Goal: Complete application form: Complete application form

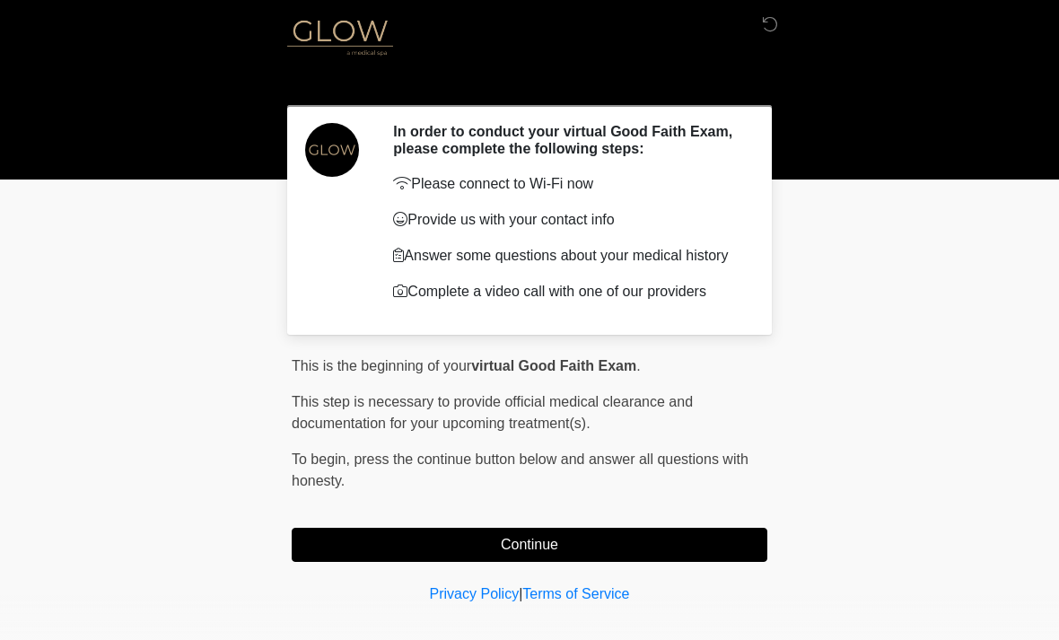
click at [438, 529] on div "This is the beginning of your virtual Good Faith Exam . ﻿﻿﻿﻿﻿﻿﻿ This step is ne…" at bounding box center [530, 458] width 476 height 206
click at [438, 528] on div "This is the beginning of your virtual Good Faith Exam . ﻿﻿﻿﻿﻿﻿﻿ This step is ne…" at bounding box center [530, 458] width 476 height 206
click at [496, 557] on button "Continue" at bounding box center [530, 545] width 476 height 34
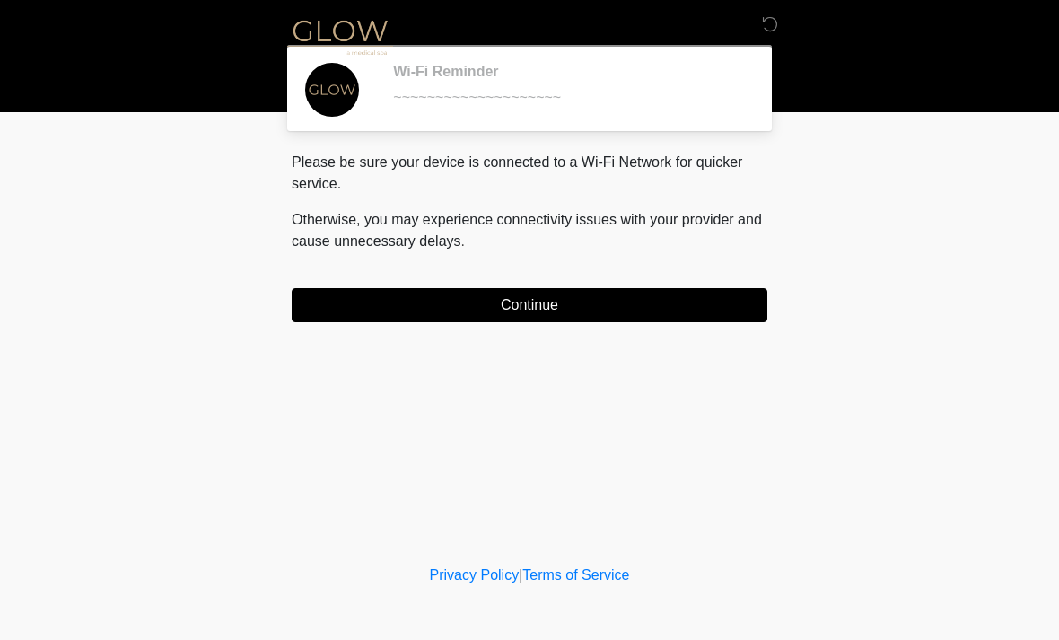
click at [618, 317] on button "Continue" at bounding box center [530, 305] width 476 height 34
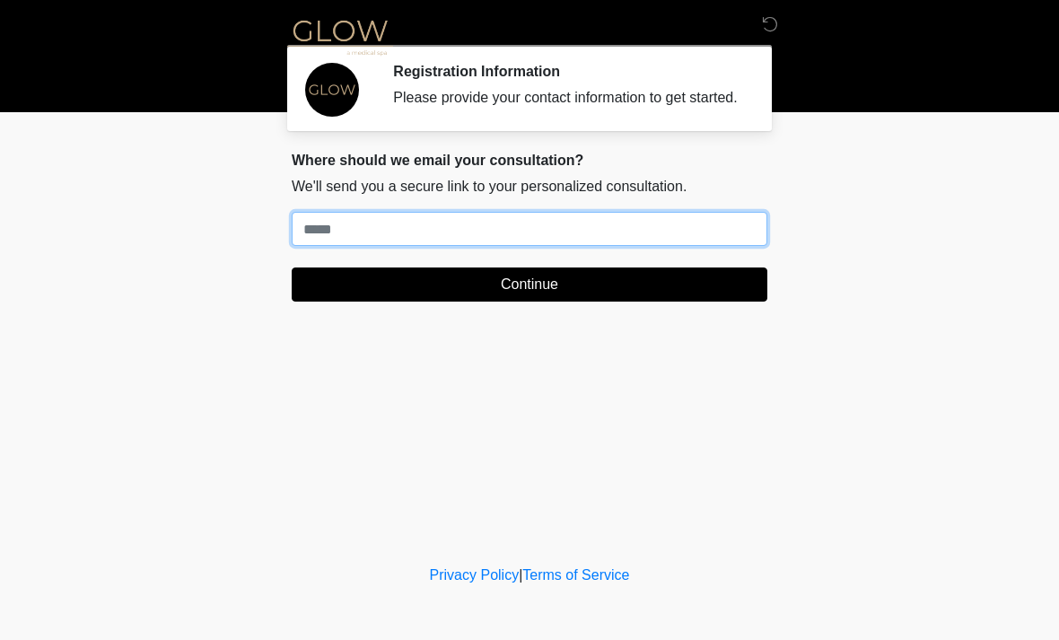
click at [351, 246] on input "Where should we email your treatment plan?" at bounding box center [530, 229] width 476 height 34
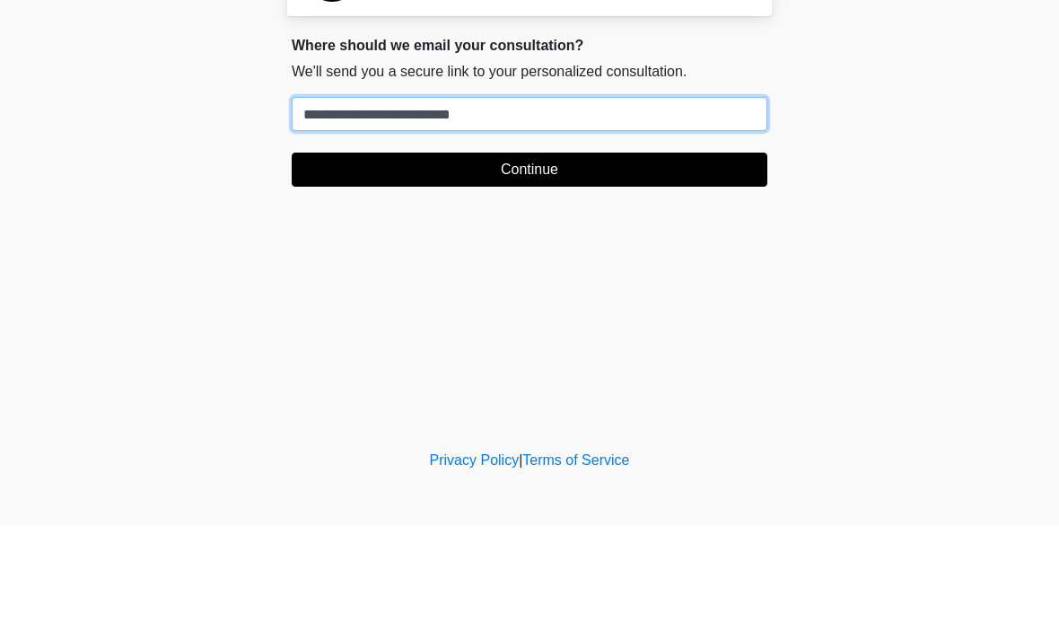
type input "**********"
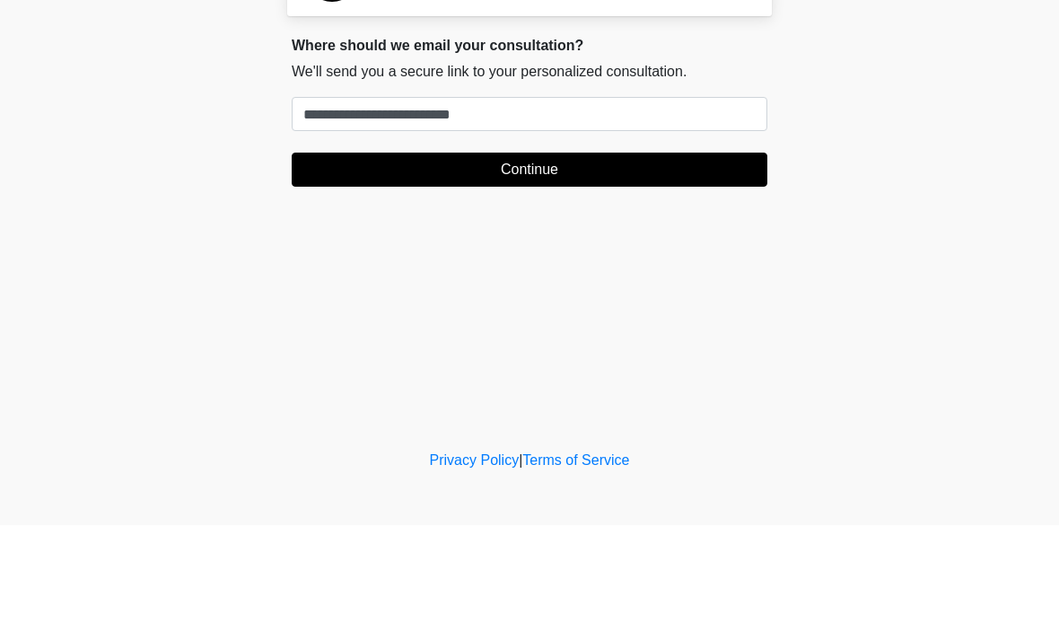
click at [632, 267] on button "Continue" at bounding box center [530, 284] width 476 height 34
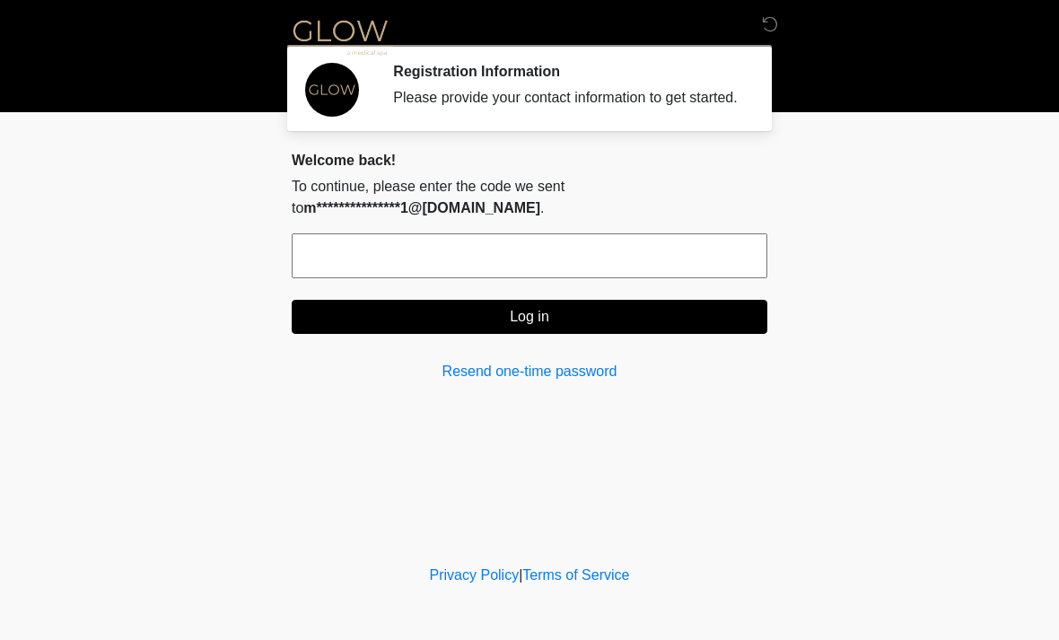
click at [486, 271] on input "text" at bounding box center [530, 255] width 476 height 45
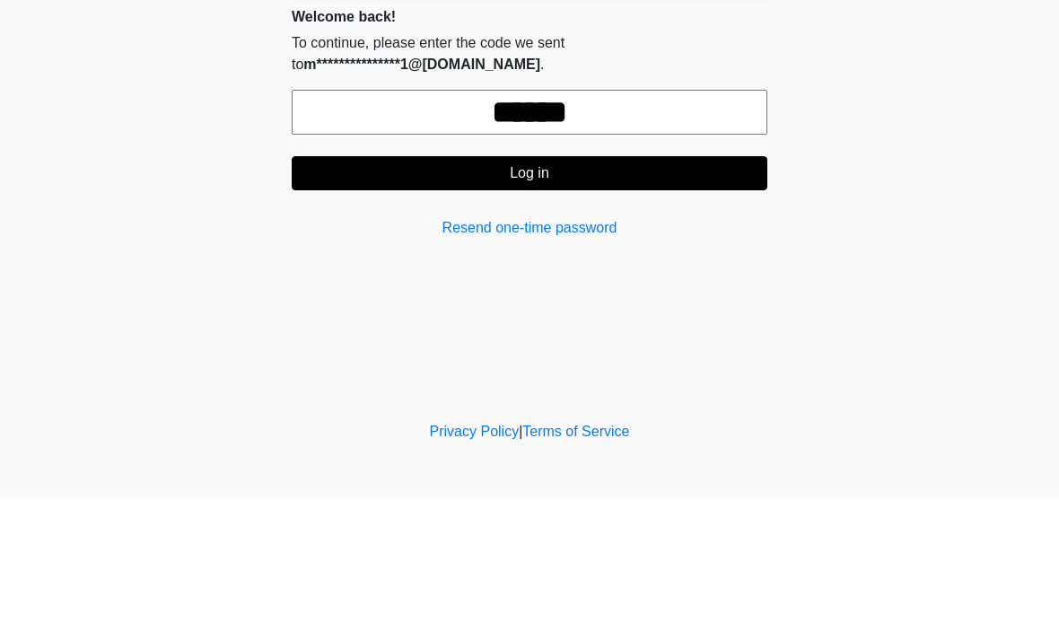
type input "******"
click at [635, 300] on button "Log in" at bounding box center [530, 317] width 476 height 34
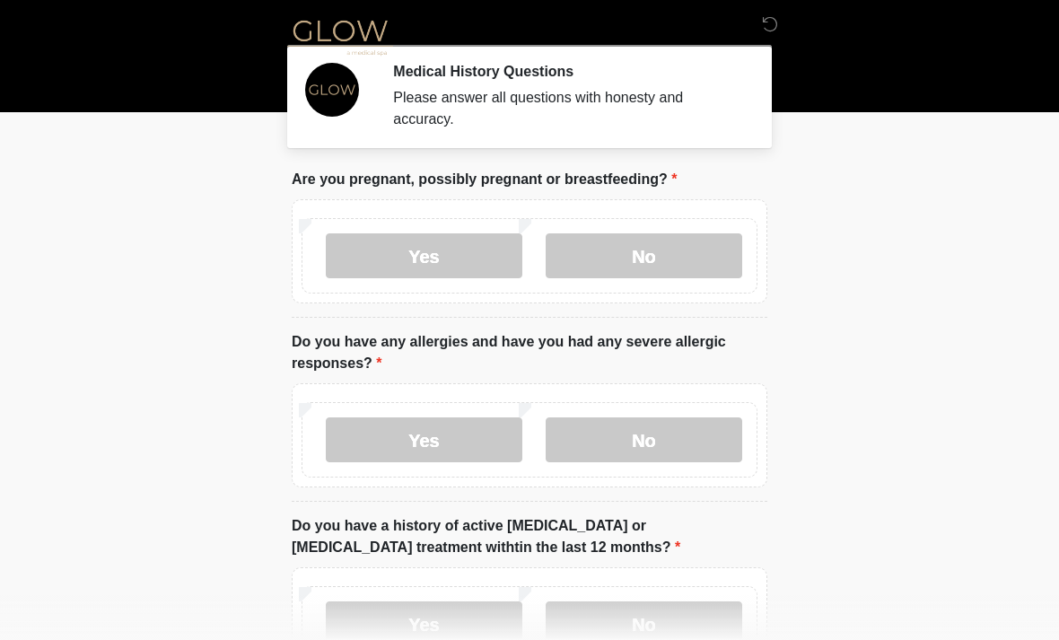
click at [685, 266] on label "No" at bounding box center [644, 255] width 197 height 45
click at [704, 444] on label "No" at bounding box center [644, 439] width 197 height 45
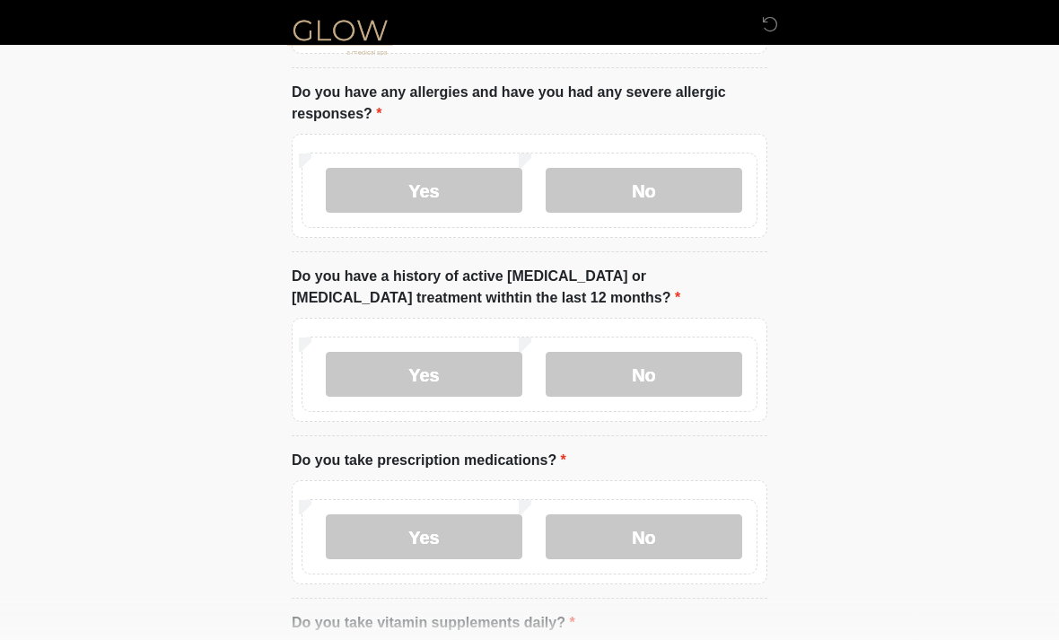
scroll to position [303, 0]
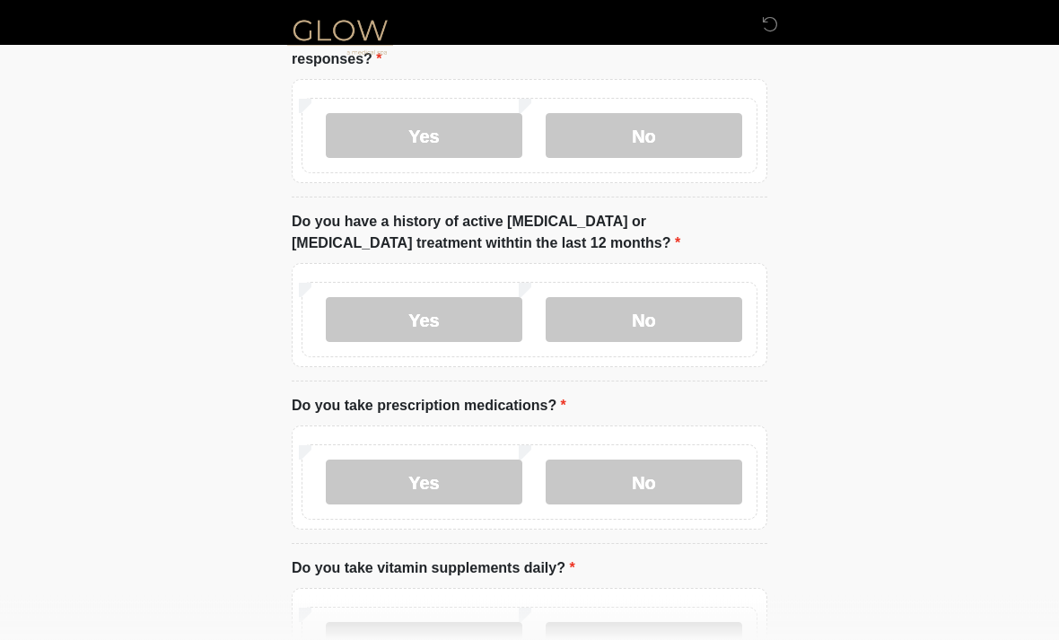
click at [681, 333] on label "No" at bounding box center [644, 320] width 197 height 45
click at [638, 483] on label "No" at bounding box center [644, 482] width 197 height 45
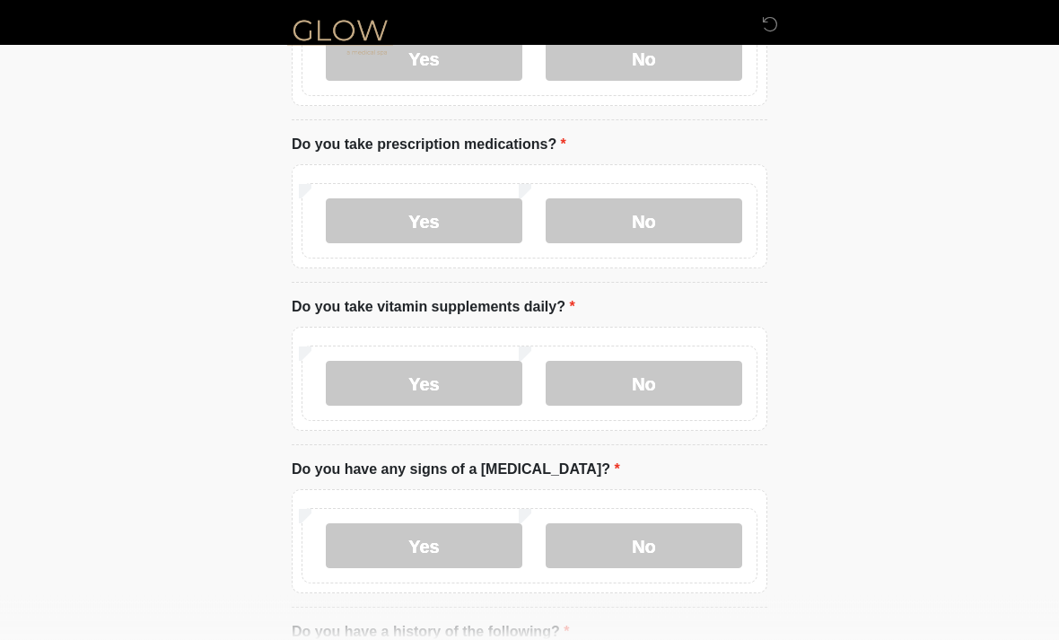
scroll to position [583, 0]
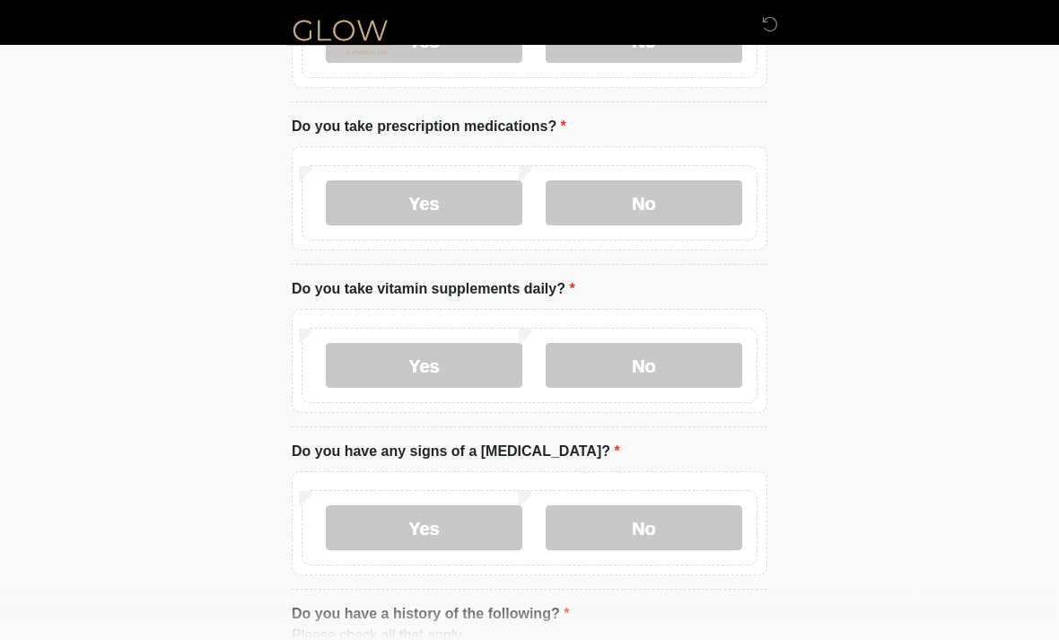
click at [671, 360] on label "No" at bounding box center [644, 366] width 197 height 45
click at [667, 535] on label "No" at bounding box center [644, 527] width 197 height 45
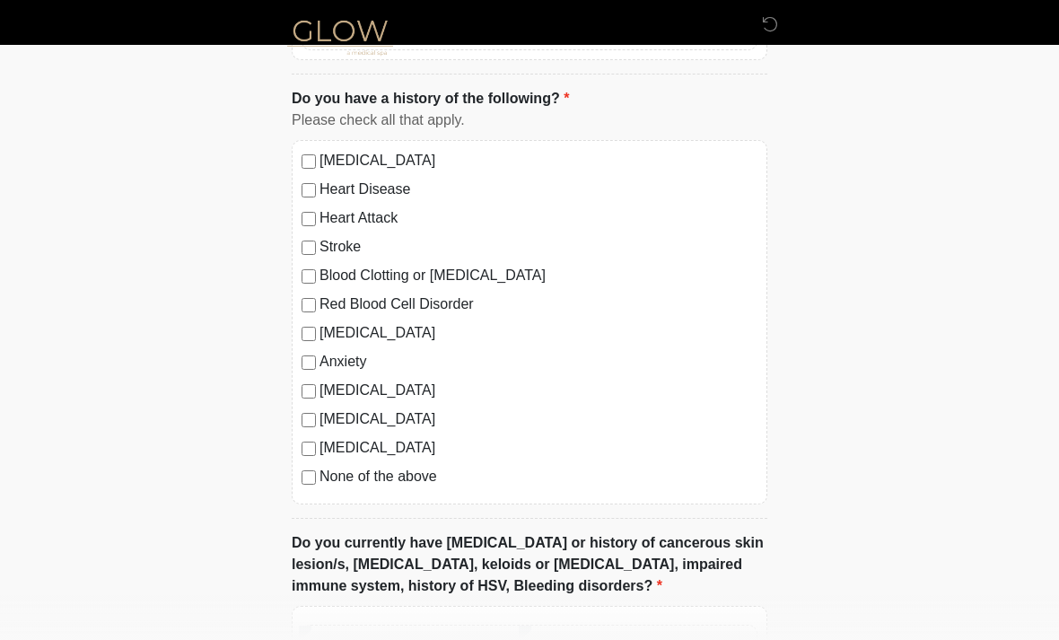
scroll to position [1112, 0]
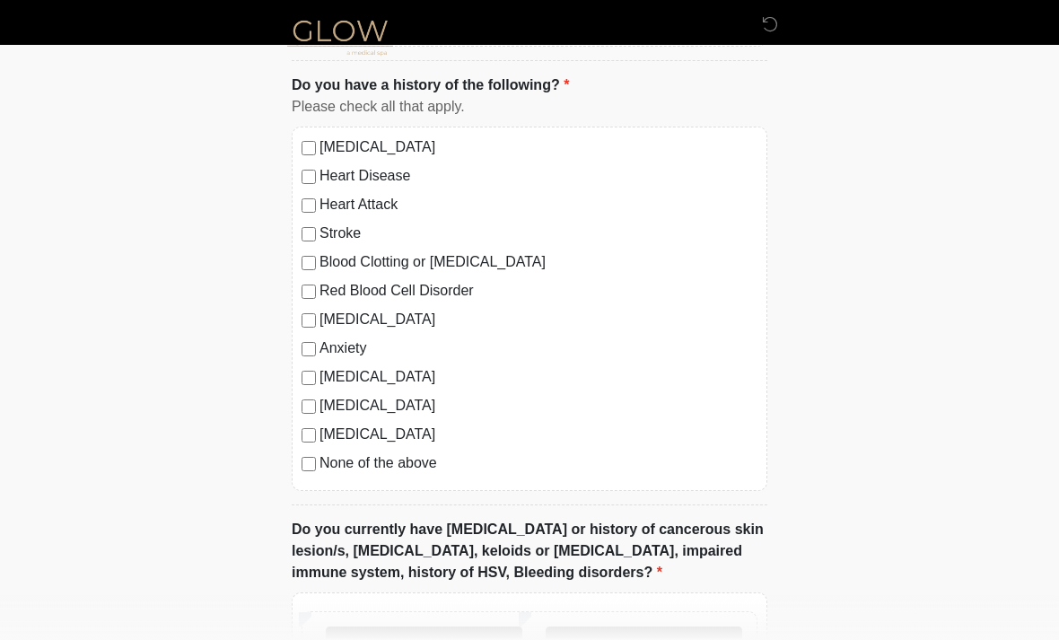
click at [352, 458] on label "None of the above" at bounding box center [539, 463] width 438 height 22
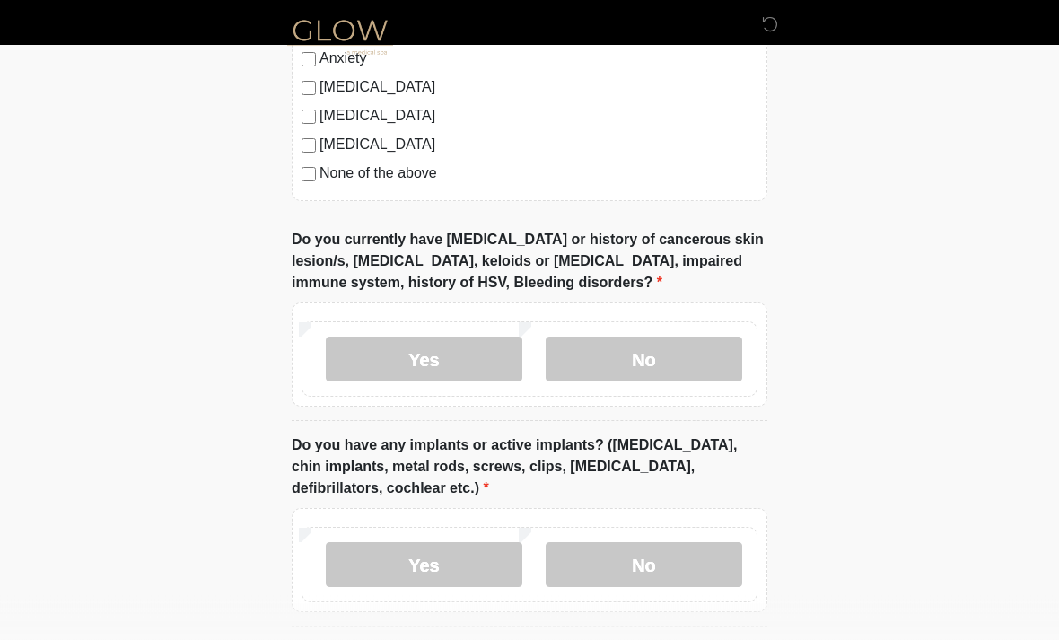
scroll to position [1402, 0]
click at [673, 343] on label "No" at bounding box center [644, 359] width 197 height 45
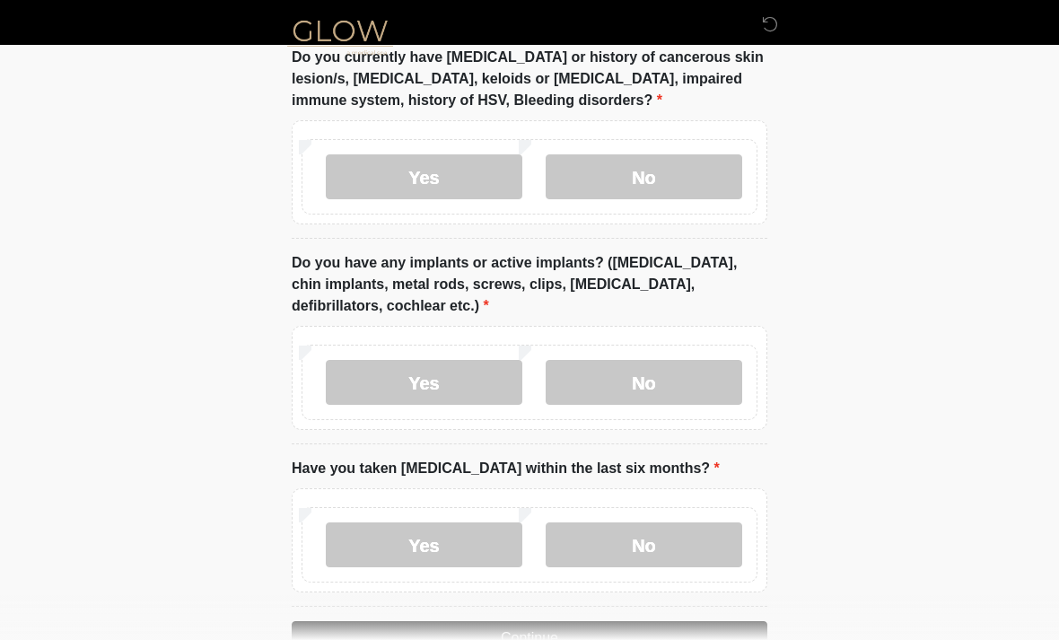
scroll to position [1635, 0]
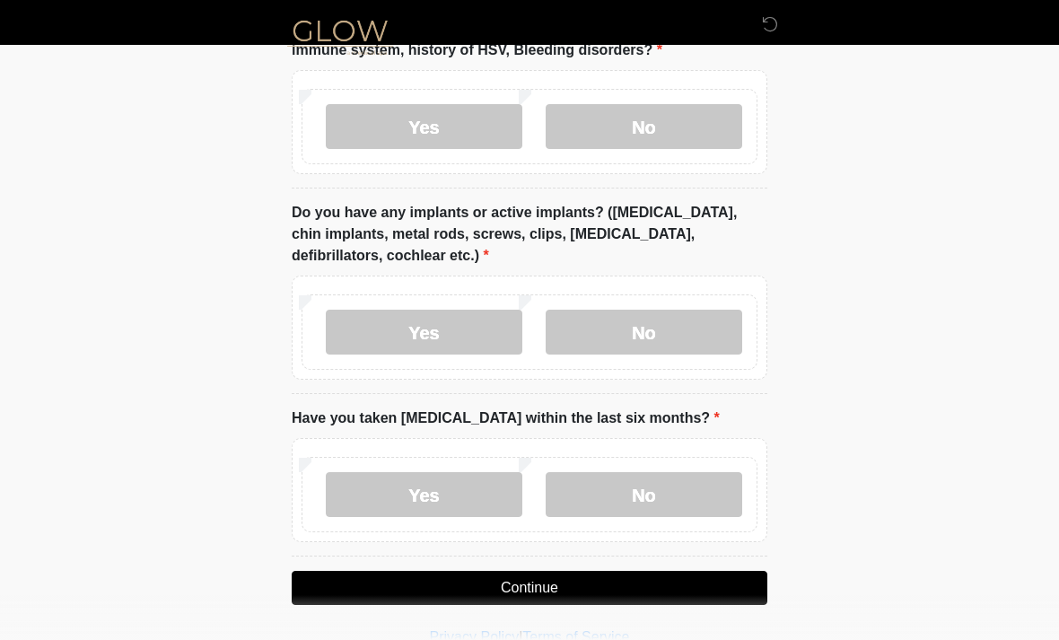
click at [710, 333] on label "No" at bounding box center [644, 332] width 197 height 45
click at [699, 488] on label "No" at bounding box center [644, 494] width 197 height 45
click at [661, 584] on button "Continue" at bounding box center [530, 588] width 476 height 34
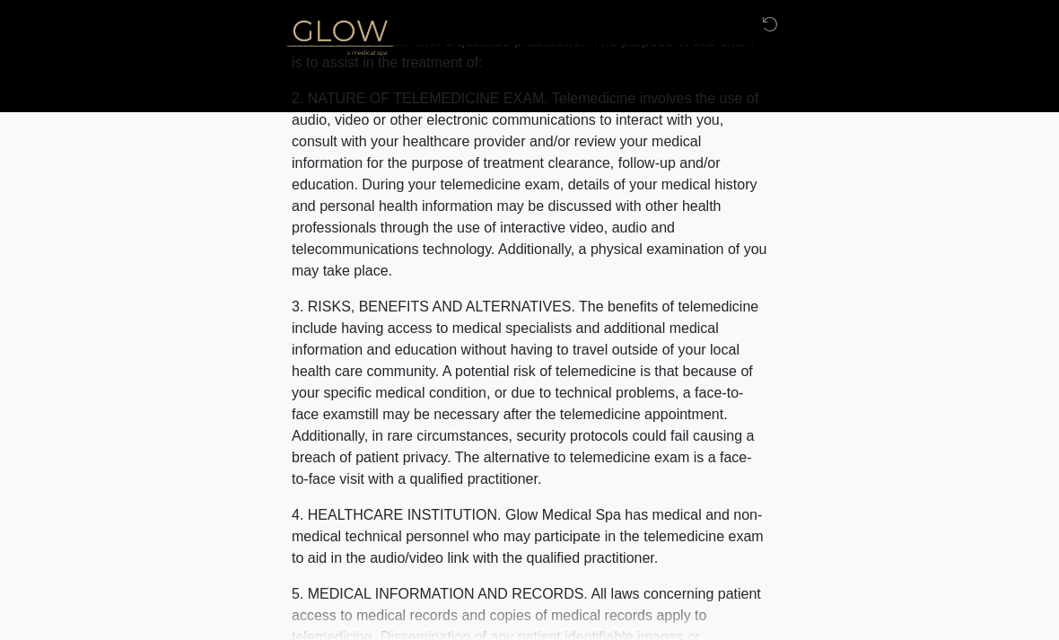
scroll to position [0, 0]
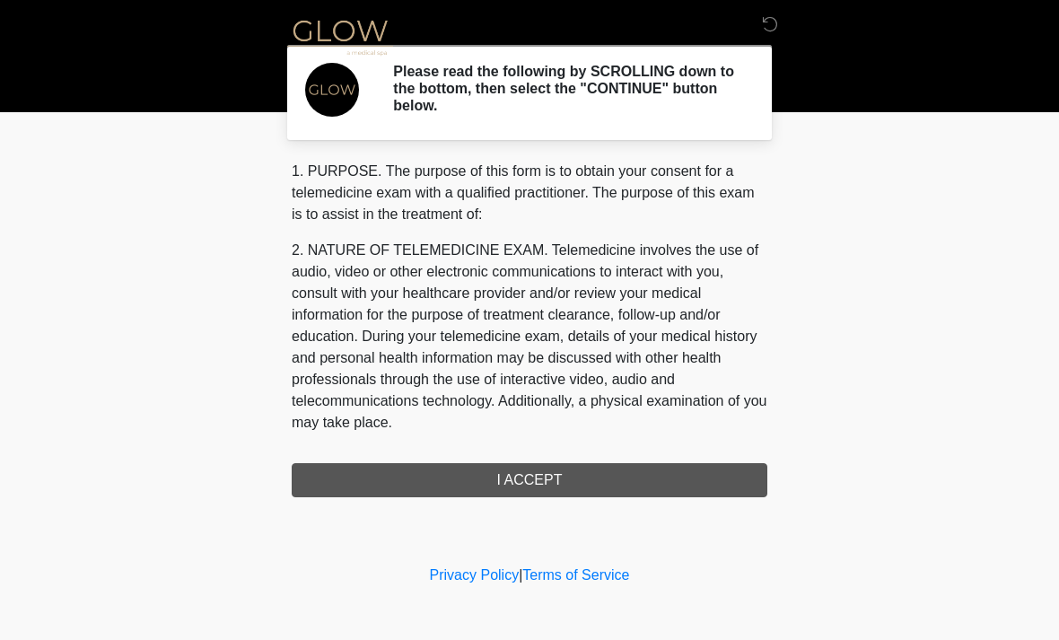
click at [664, 484] on div "1. PURPOSE. The purpose of this form is to obtain your consent for a telemedici…" at bounding box center [530, 329] width 476 height 337
click at [614, 478] on div "1. PURPOSE. The purpose of this form is to obtain your consent for a telemedici…" at bounding box center [530, 329] width 476 height 337
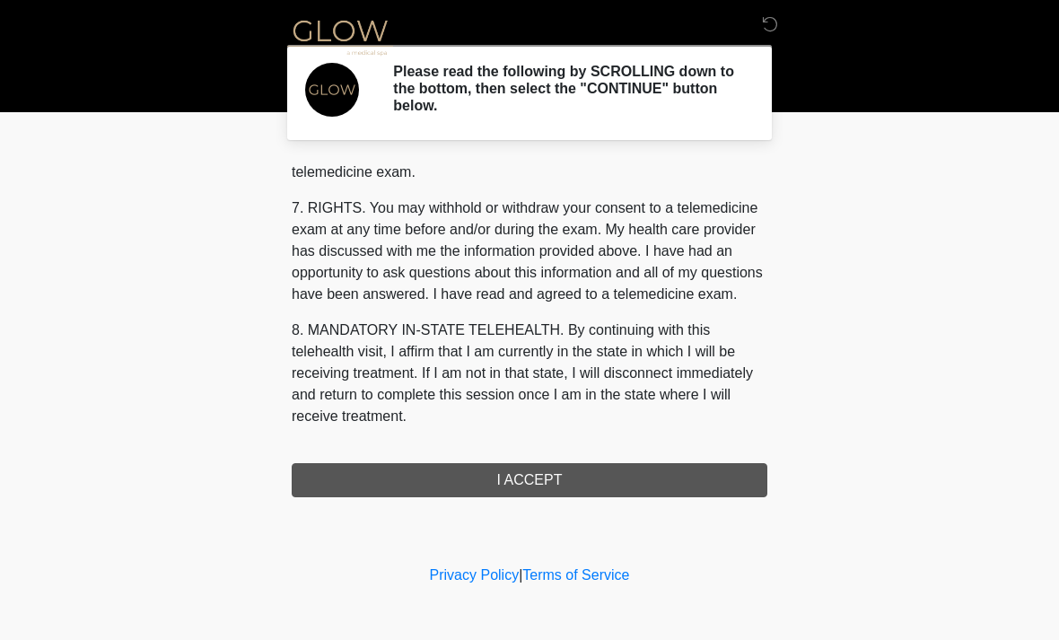
scroll to position [760, 0]
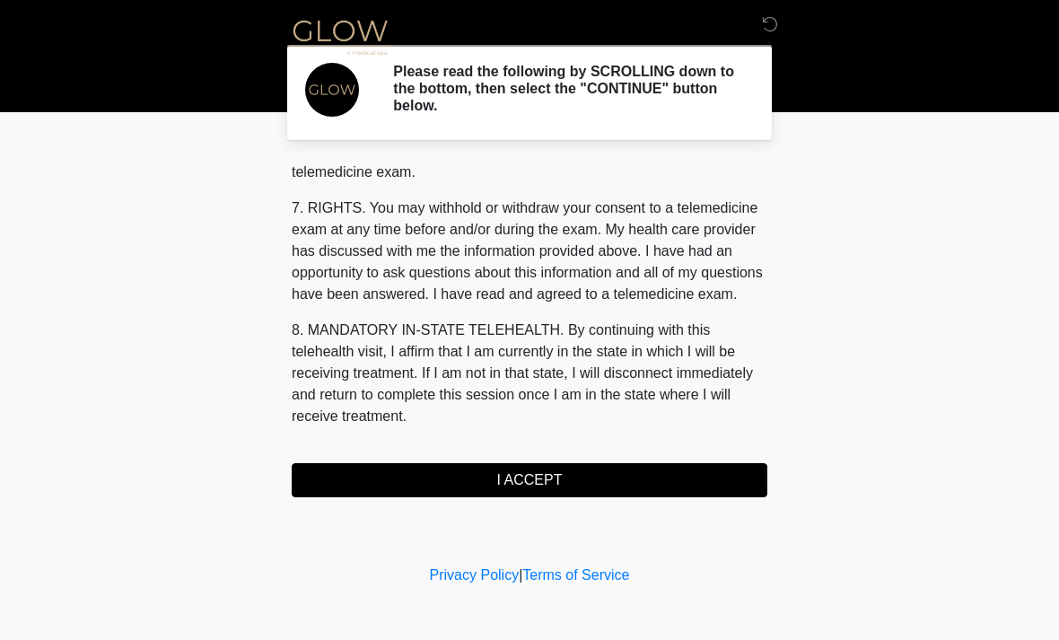
click at [529, 479] on button "I ACCEPT" at bounding box center [530, 480] width 476 height 34
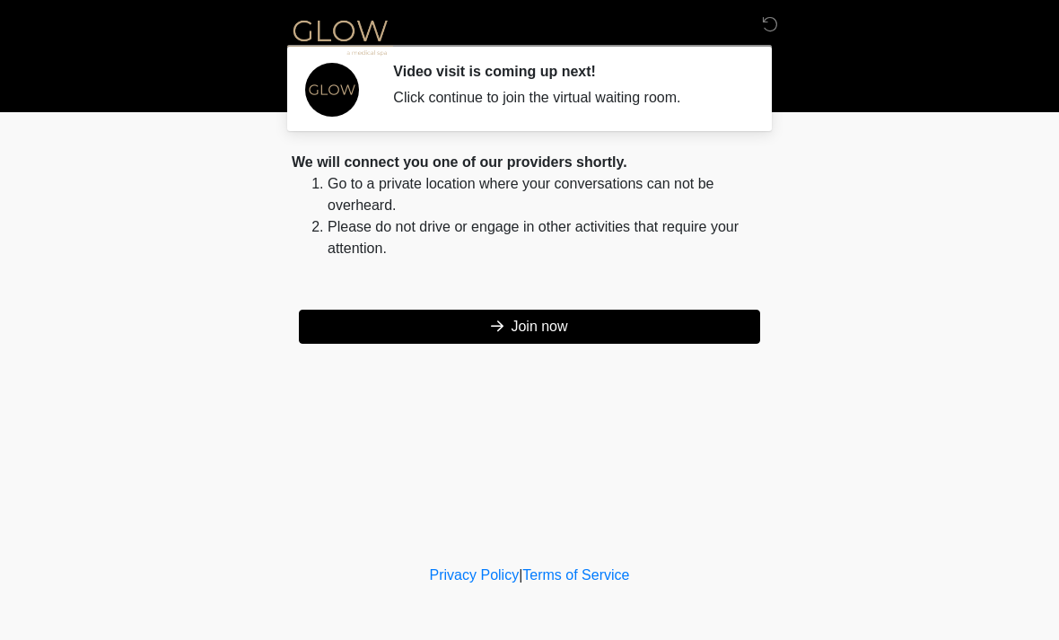
click at [594, 329] on button "Join now" at bounding box center [529, 327] width 461 height 34
